Goal: Find specific page/section: Find specific page/section

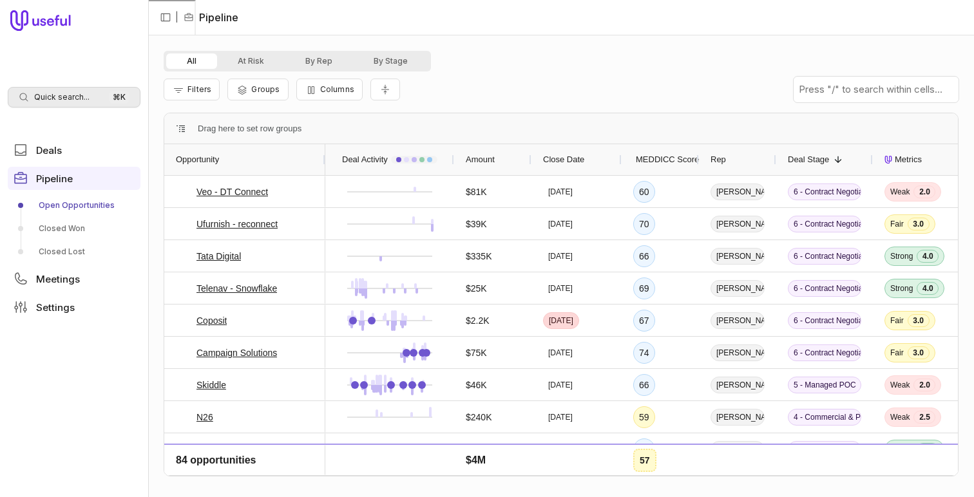
click at [67, 90] on div "Quick search... ⌘ K" at bounding box center [74, 97] width 133 height 21
click at [59, 105] on html "Quick search... ⌘ K Deals Pipeline Open Opportunities Closed Won Closed Lost Me…" at bounding box center [487, 248] width 974 height 497
click at [62, 95] on span "Quick search..." at bounding box center [61, 97] width 55 height 10
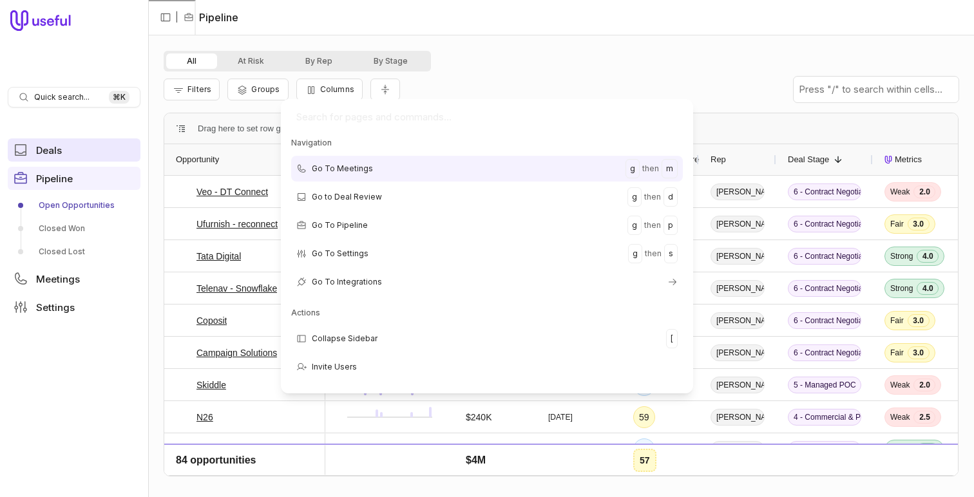
click at [43, 148] on html "Quick search... ⌘ K Deals Pipeline Open Opportunities Closed Won Closed Lost Me…" at bounding box center [487, 248] width 974 height 497
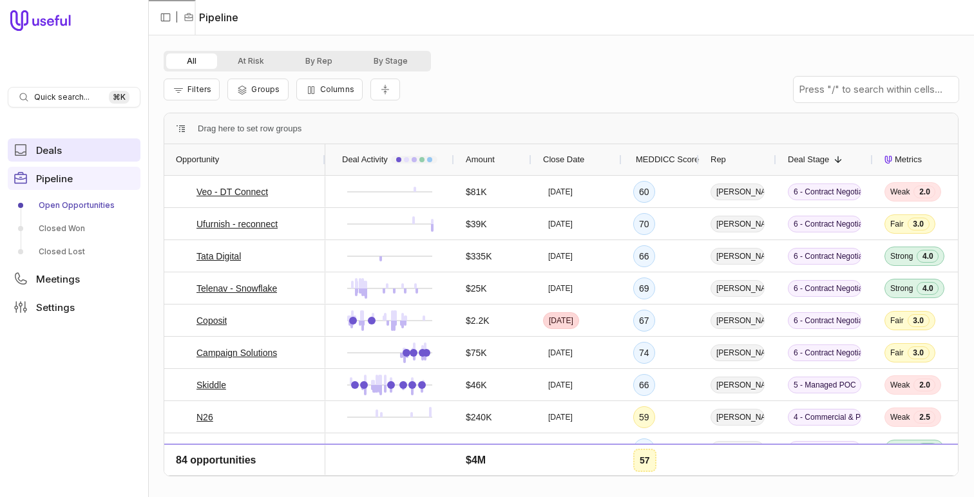
click at [43, 148] on span "Deals" at bounding box center [49, 151] width 26 height 10
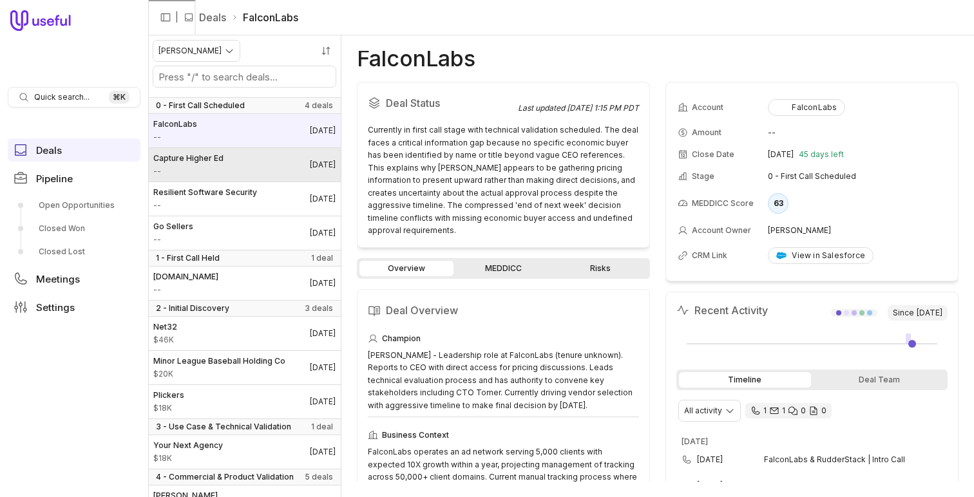
click at [270, 164] on link "Capture Higher Ed -- [DATE]" at bounding box center [244, 164] width 193 height 33
